Goal: Task Accomplishment & Management: Manage account settings

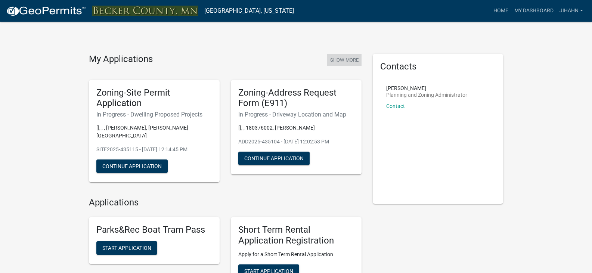
click at [341, 62] on button "Show More" at bounding box center [344, 60] width 34 height 12
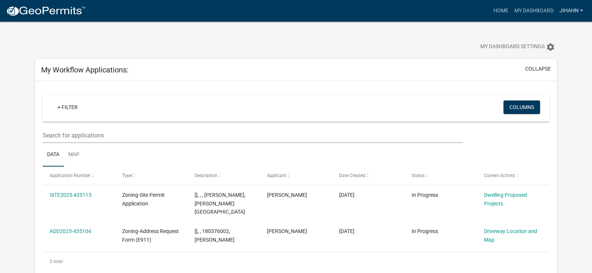
click at [573, 4] on link "jihahn" at bounding box center [570, 11] width 29 height 14
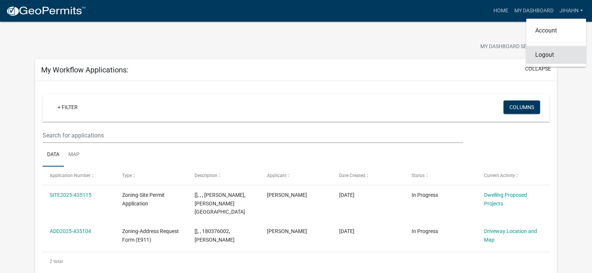
click at [546, 54] on link "Logout" at bounding box center [556, 55] width 60 height 18
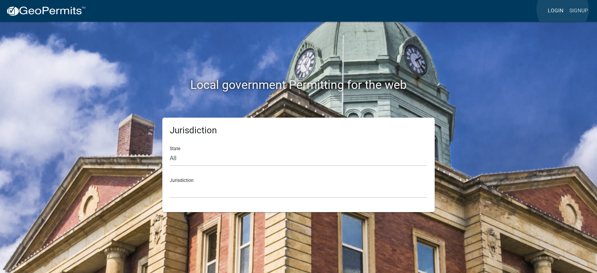
click at [563, 9] on link "Login" at bounding box center [556, 11] width 22 height 14
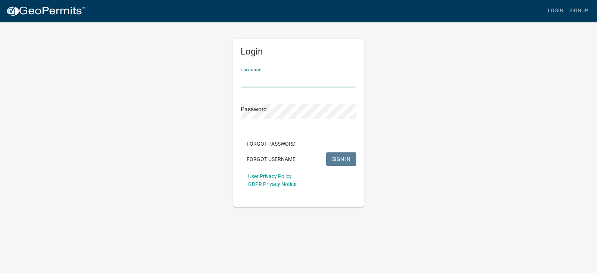
click at [293, 78] on input "Username" at bounding box center [299, 79] width 116 height 15
type input "jhahn"
click at [326, 152] on button "SIGN IN" at bounding box center [341, 158] width 30 height 13
